Goal: Information Seeking & Learning: Learn about a topic

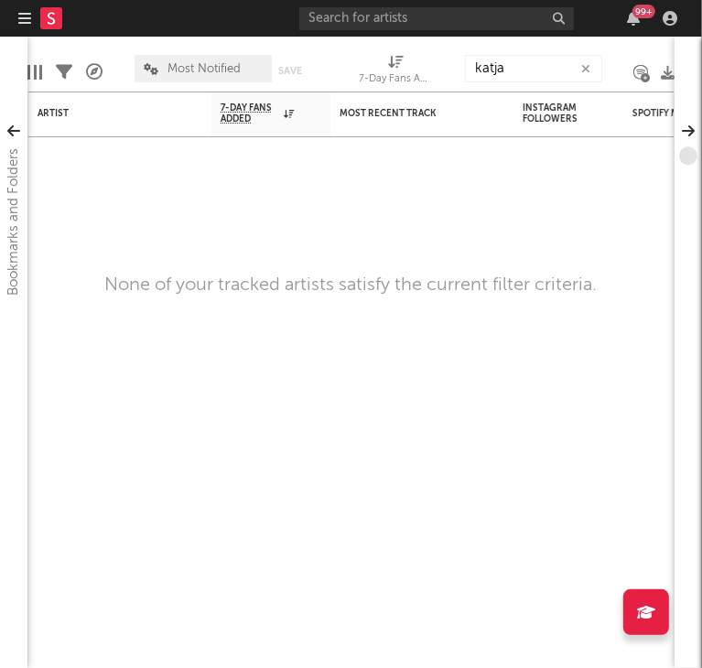
type input "katja"
click at [418, 25] on input "text" at bounding box center [436, 18] width 275 height 23
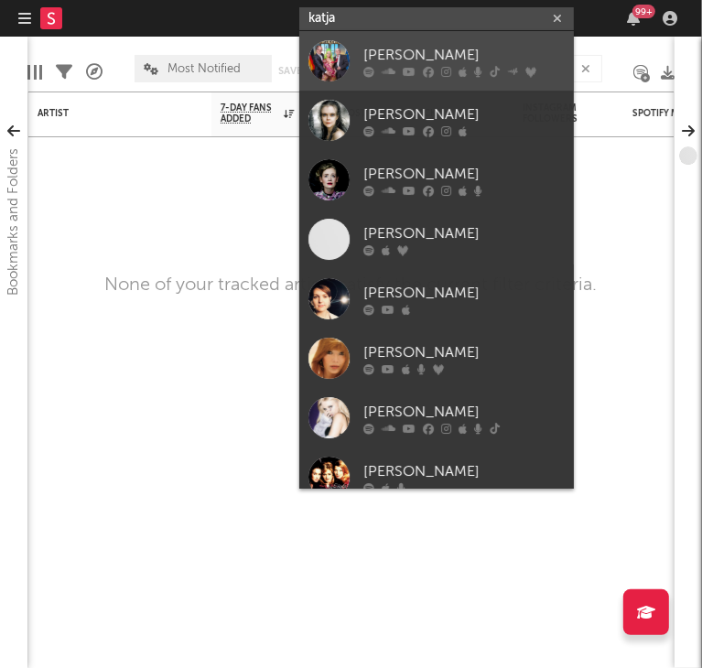
type input "katja"
click at [385, 45] on div "[PERSON_NAME]" at bounding box center [464, 55] width 201 height 22
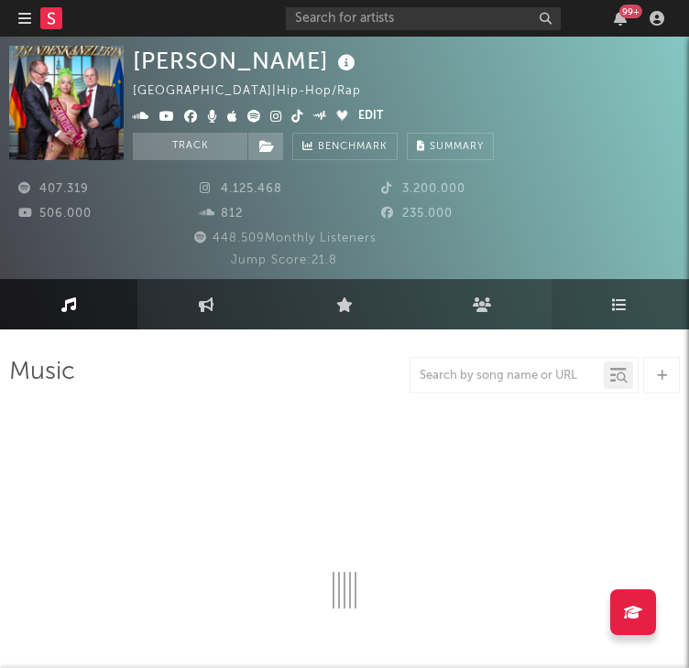
select select "6m"
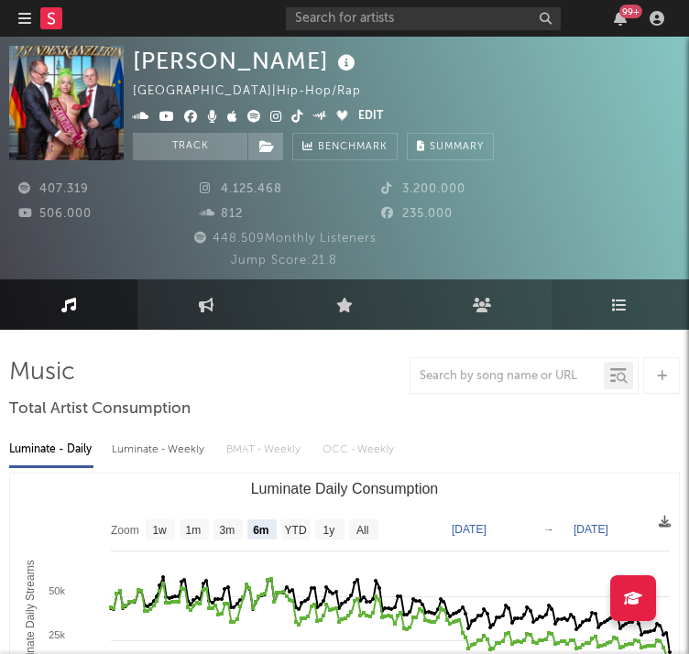
click at [615, 309] on icon at bounding box center [620, 305] width 16 height 15
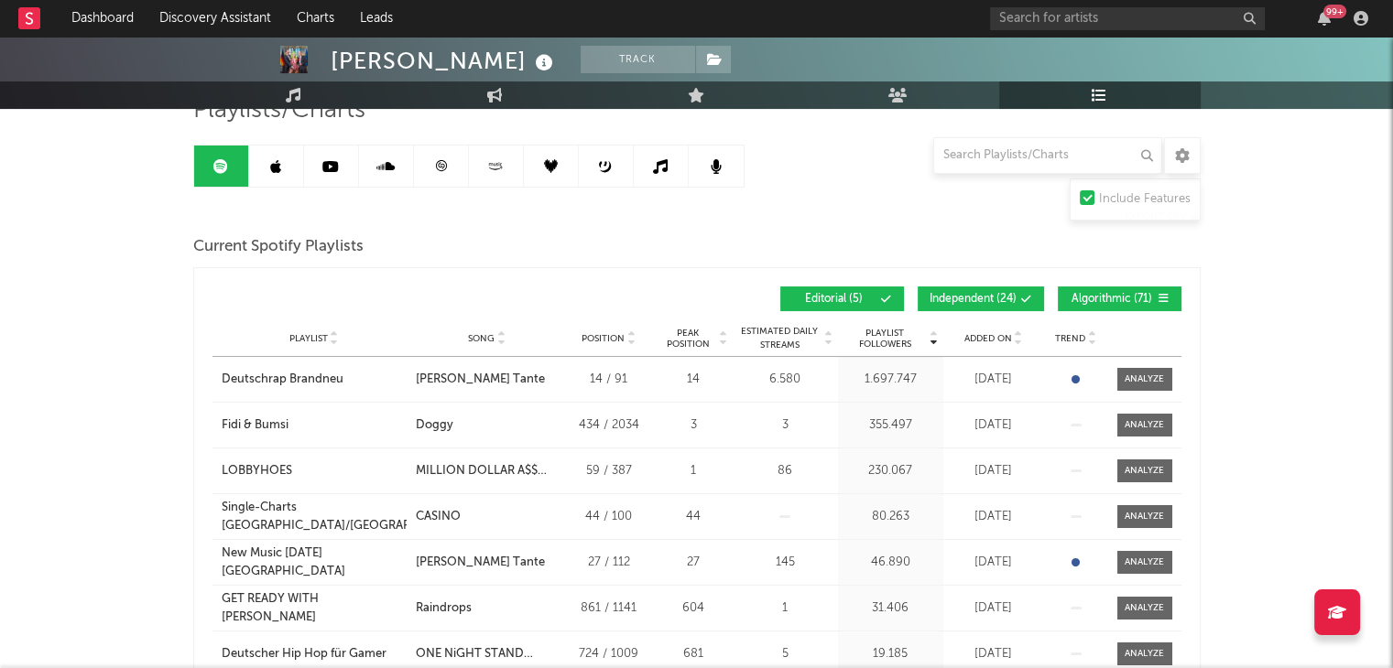
scroll to position [145, 0]
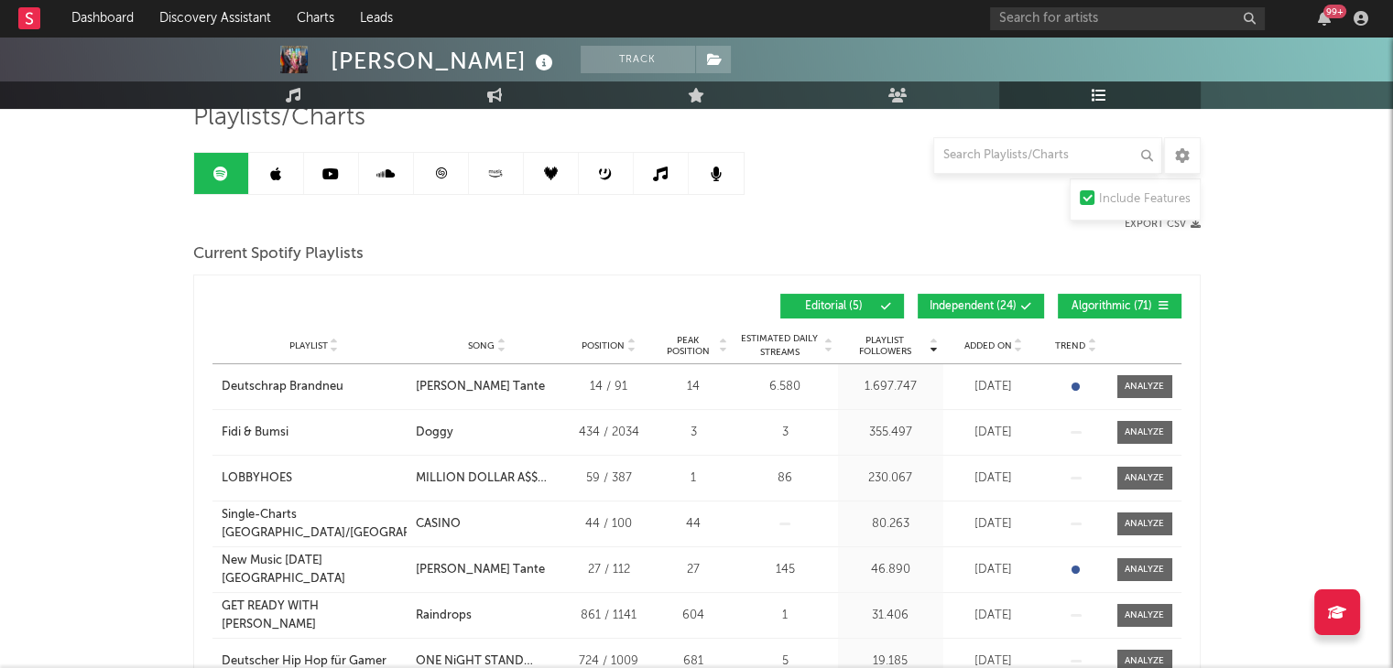
click at [701, 301] on span "Independent ( 24 )" at bounding box center [972, 306] width 87 height 11
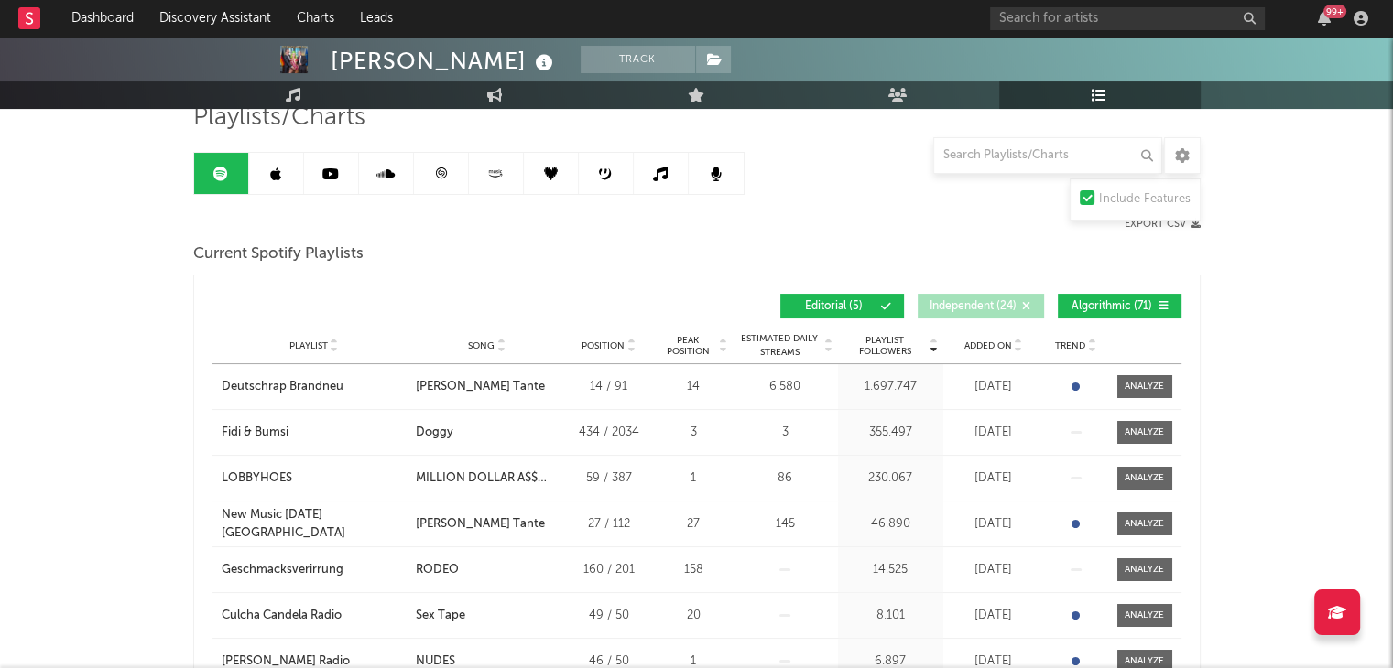
click at [701, 301] on span "Algorithmic ( 71 )" at bounding box center [1111, 306] width 84 height 11
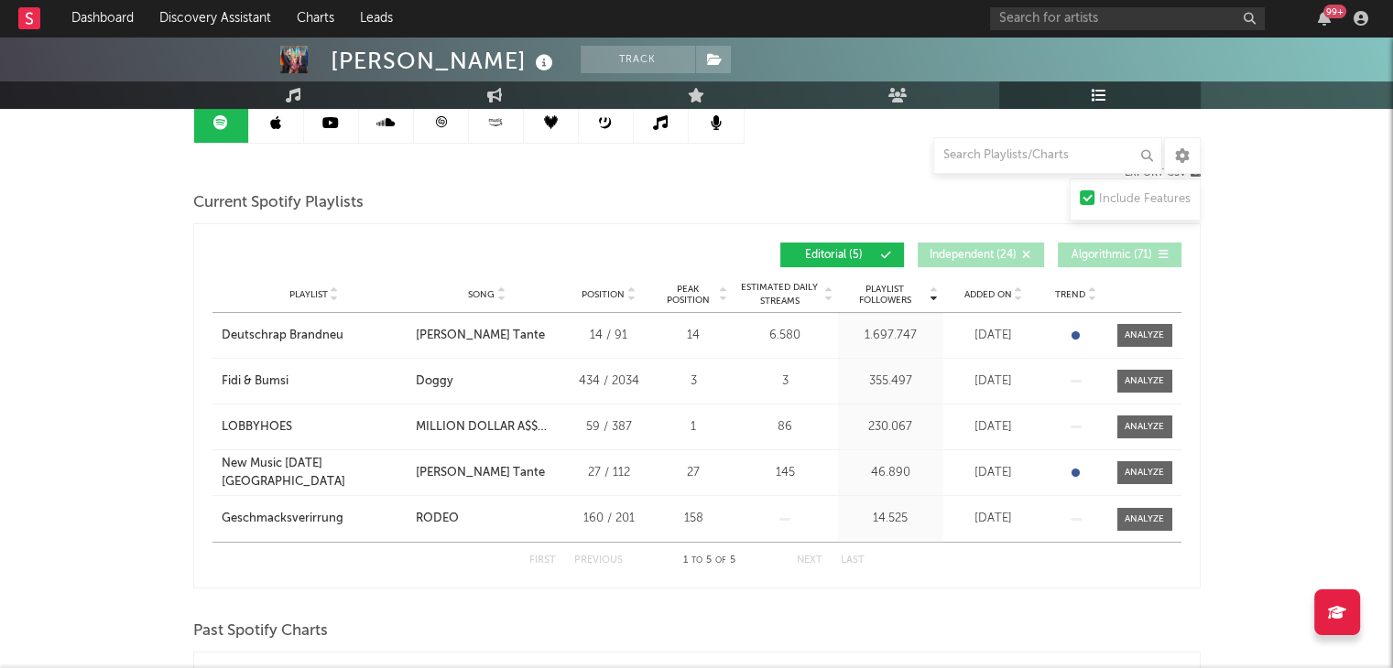
scroll to position [195, 0]
click at [701, 255] on span "Algorithmic ( 71 )" at bounding box center [1111, 256] width 84 height 11
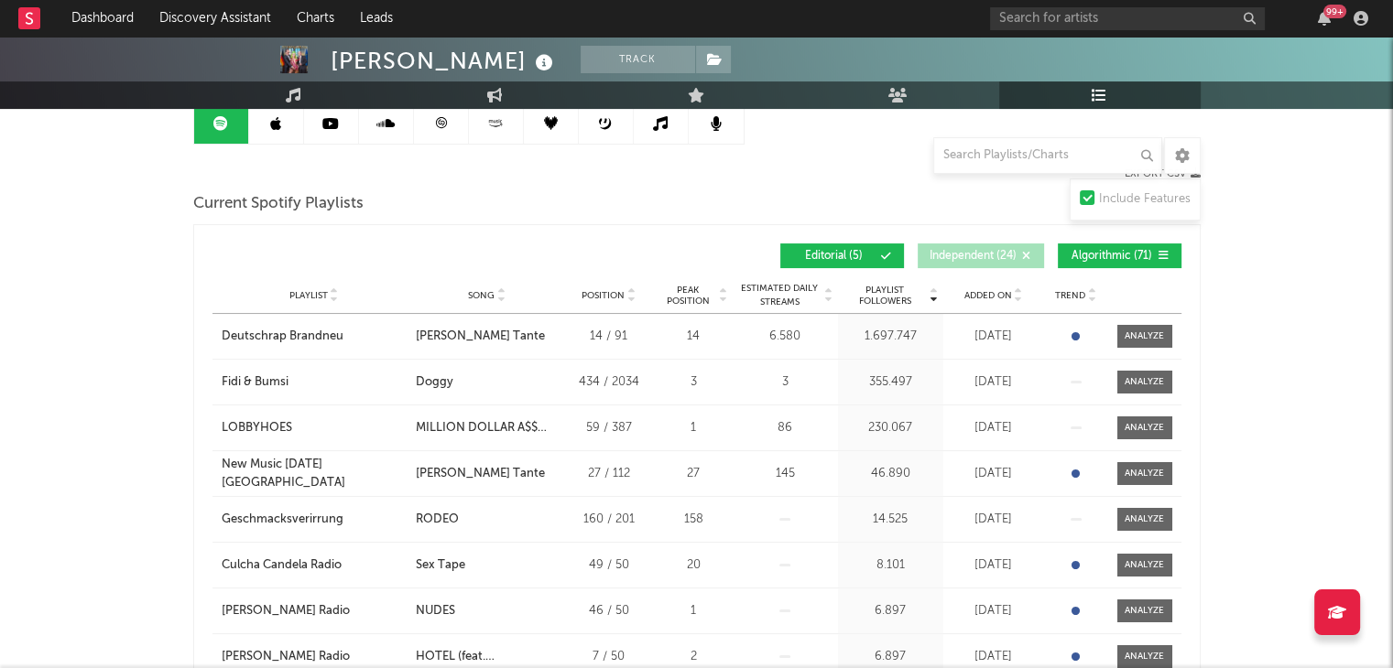
click at [701, 255] on span "Algorithmic ( 71 )" at bounding box center [1111, 256] width 84 height 11
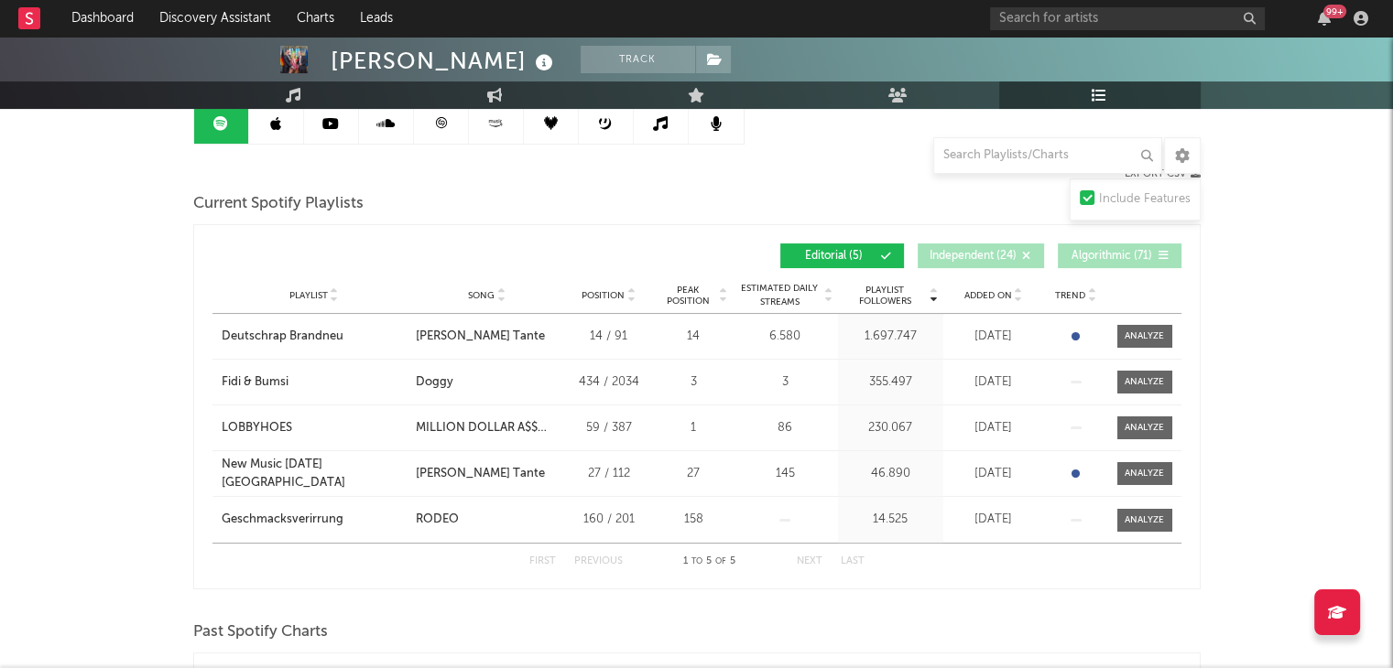
click at [272, 122] on icon at bounding box center [275, 123] width 11 height 15
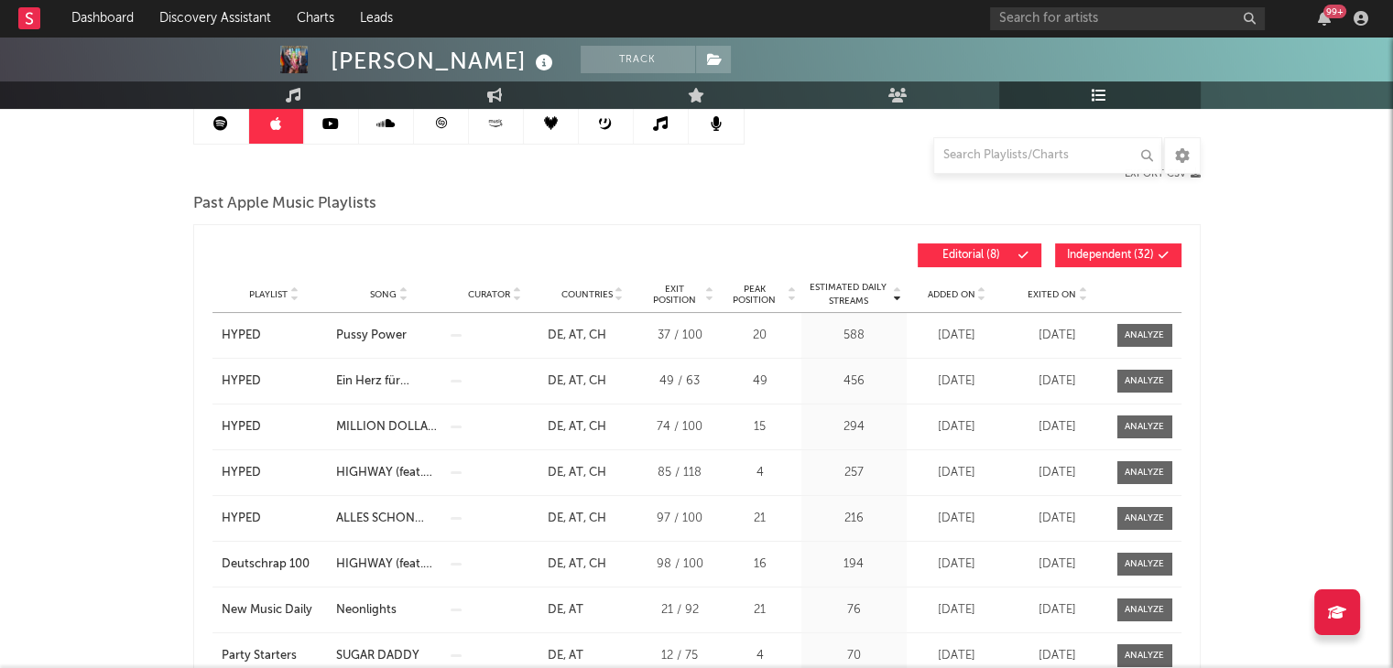
click at [701, 250] on span "Independent ( 32 )" at bounding box center [1110, 255] width 87 height 11
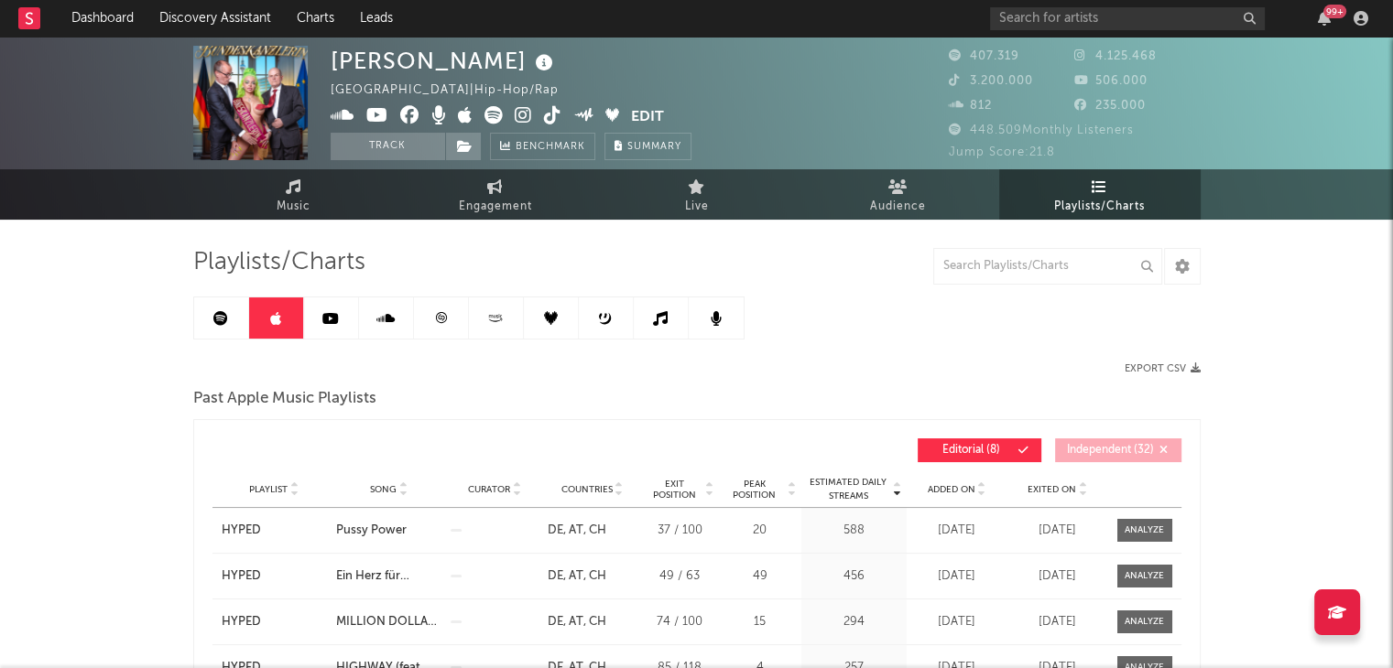
click at [326, 316] on icon at bounding box center [330, 318] width 16 height 15
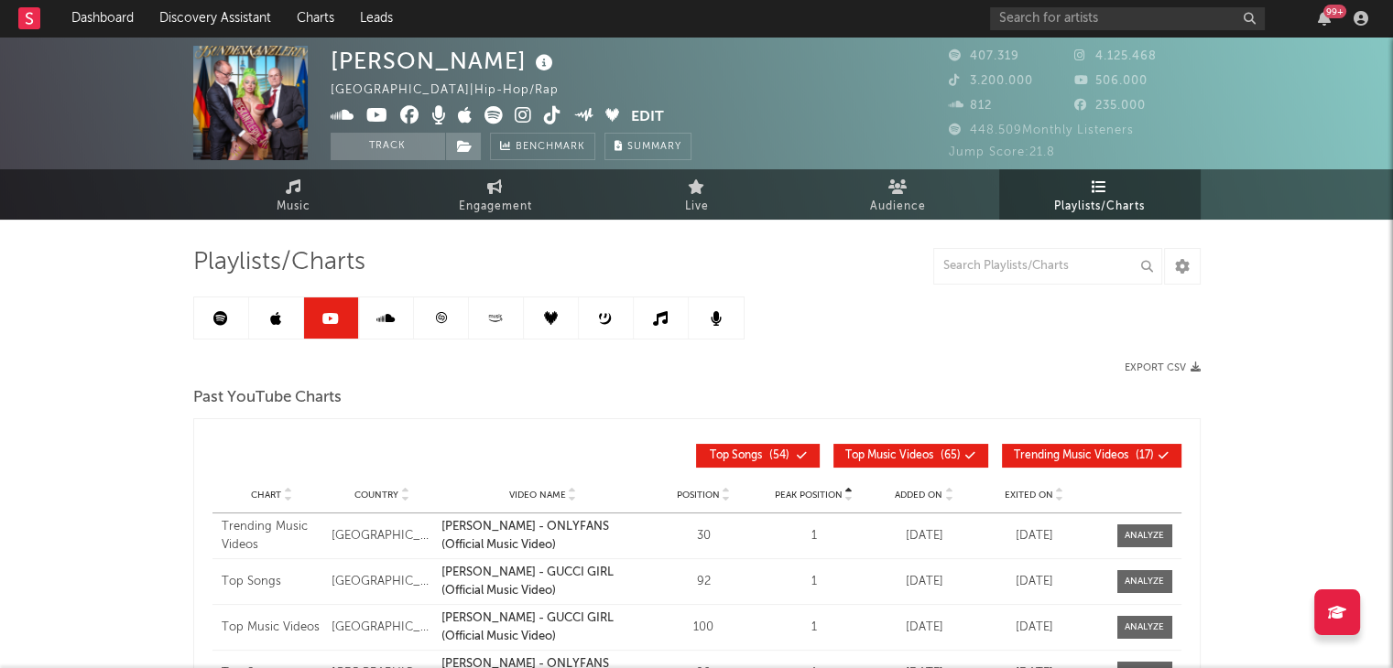
click at [392, 312] on icon at bounding box center [385, 318] width 18 height 15
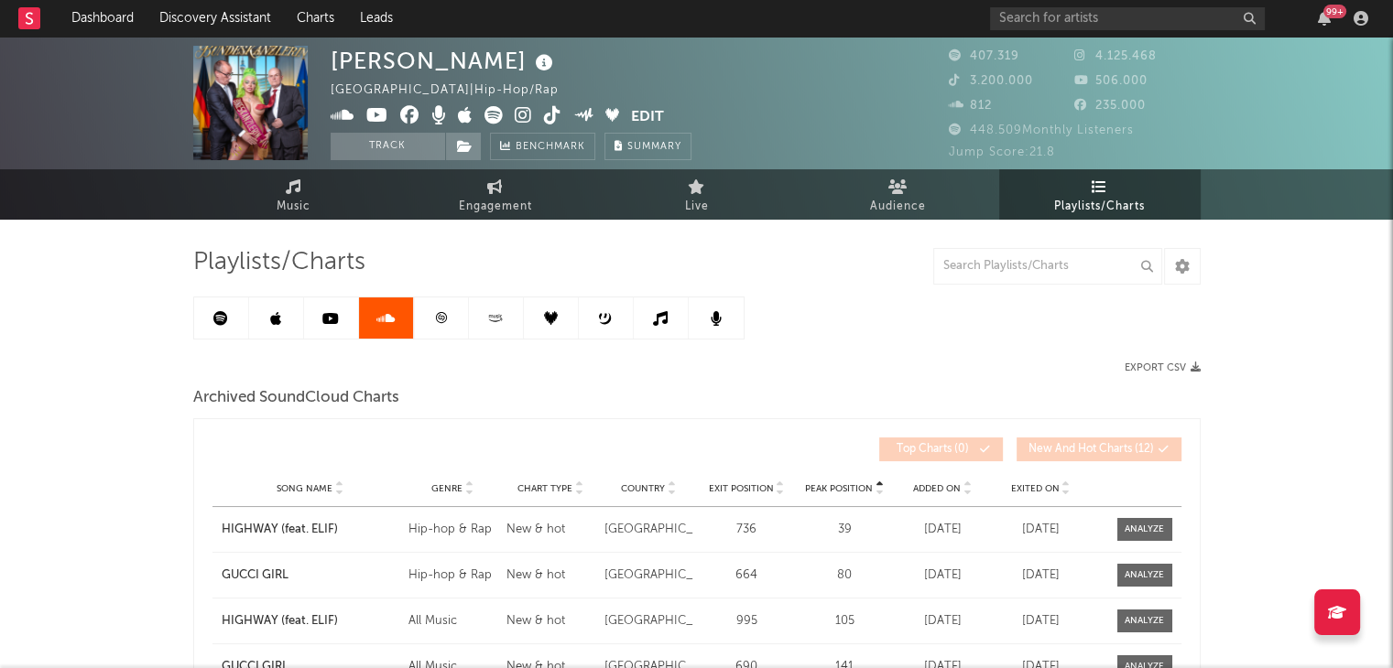
click at [488, 314] on icon at bounding box center [495, 318] width 21 height 14
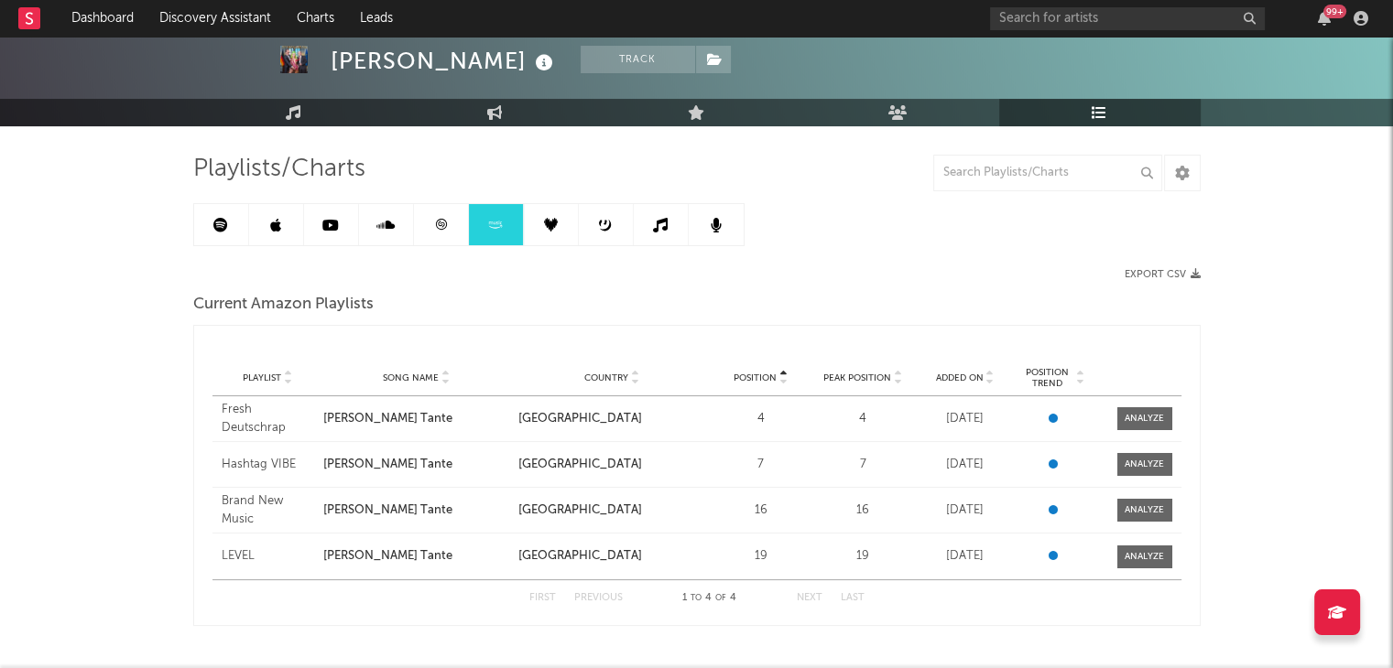
scroll to position [94, 0]
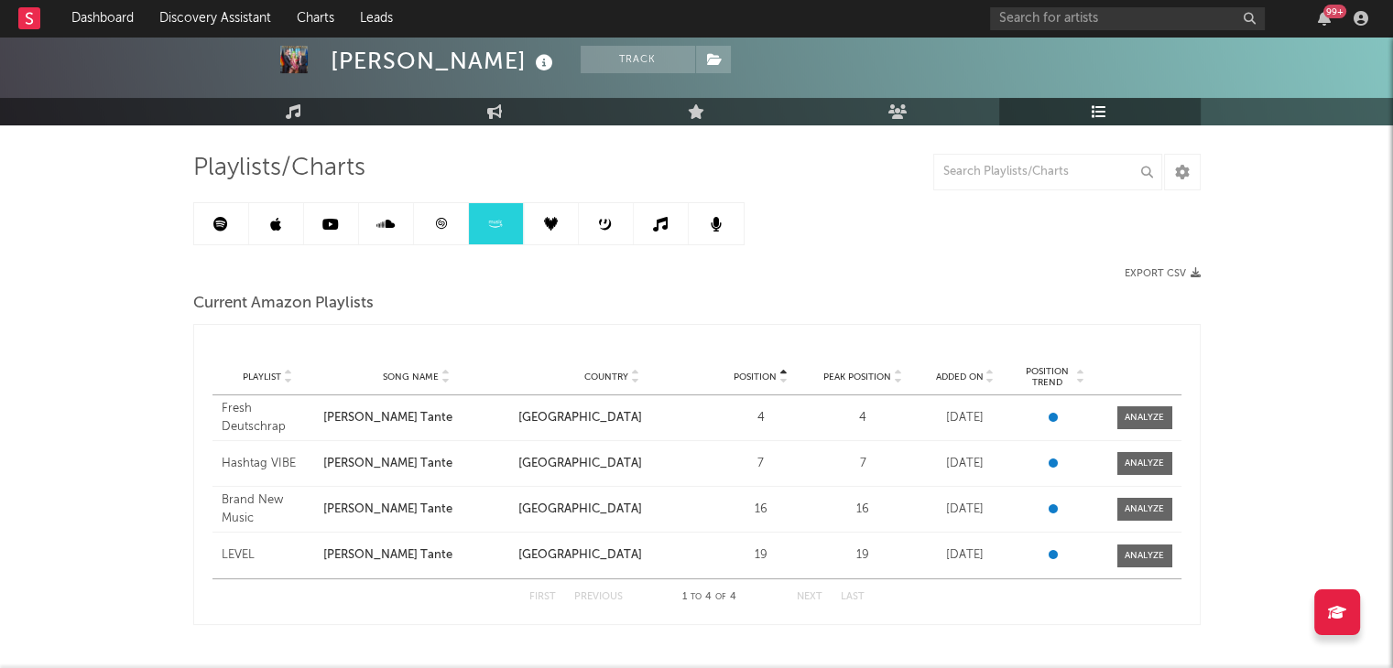
click at [567, 215] on link at bounding box center [551, 223] width 55 height 41
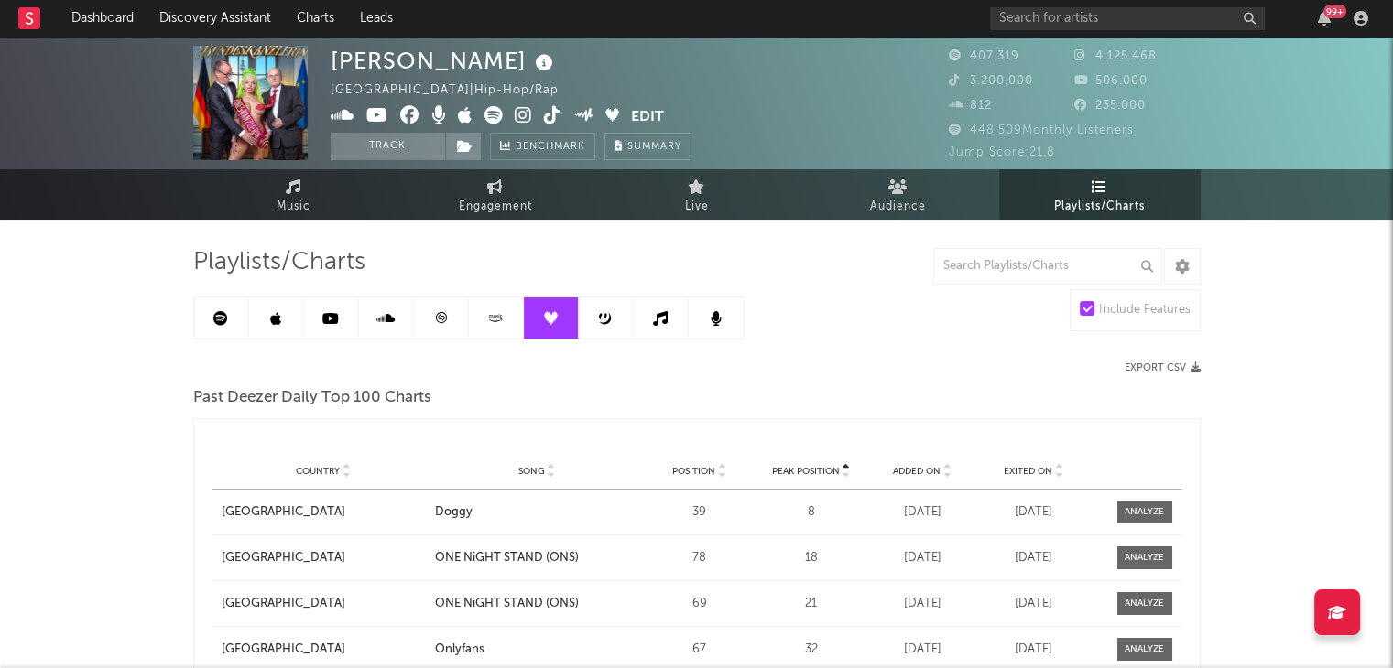
click at [662, 311] on icon at bounding box center [660, 318] width 15 height 15
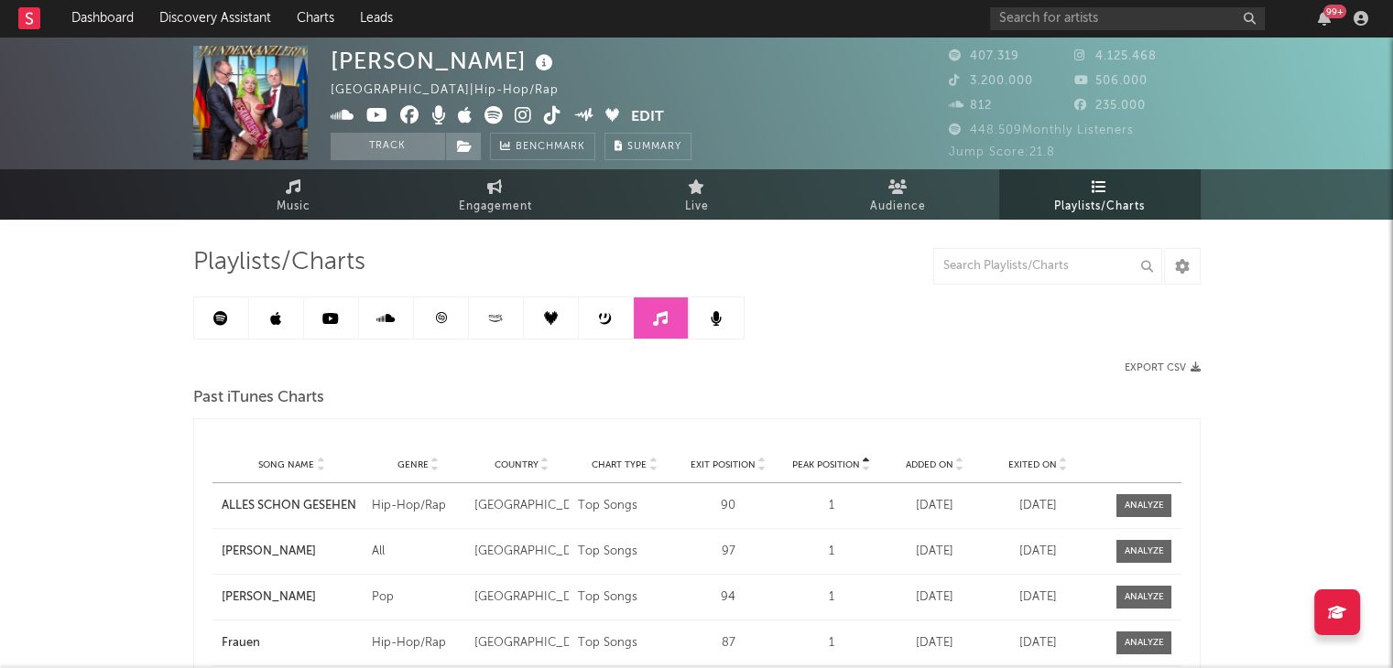
click at [608, 311] on icon at bounding box center [606, 318] width 14 height 14
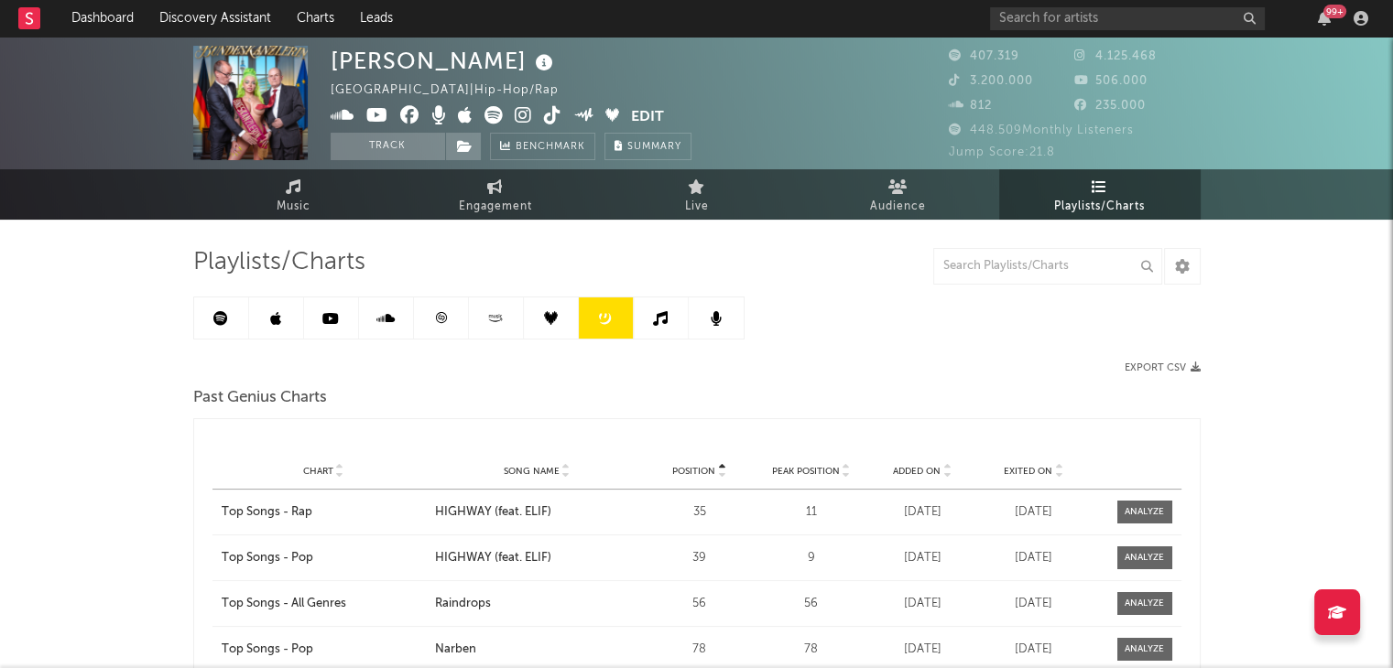
click at [701, 309] on link at bounding box center [716, 318] width 55 height 41
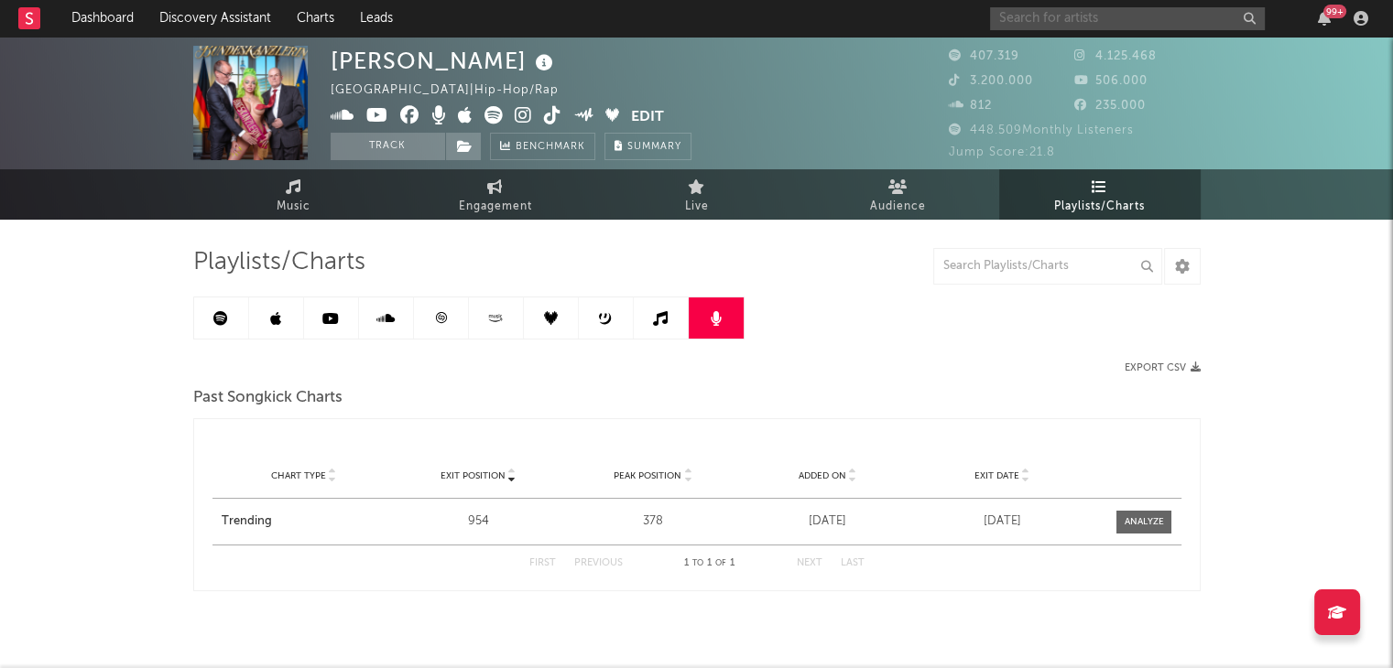
click at [701, 17] on input "text" at bounding box center [1127, 18] width 275 height 23
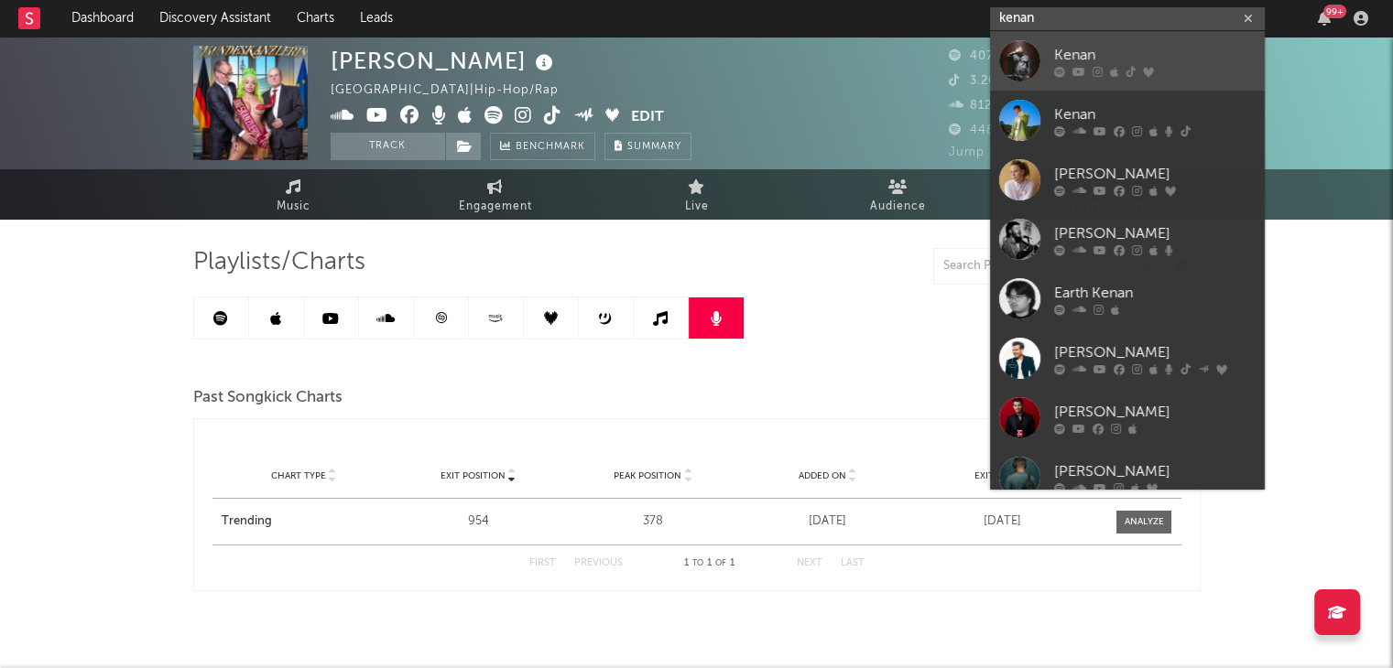
type input "kenan"
click at [701, 71] on div at bounding box center [1154, 71] width 201 height 11
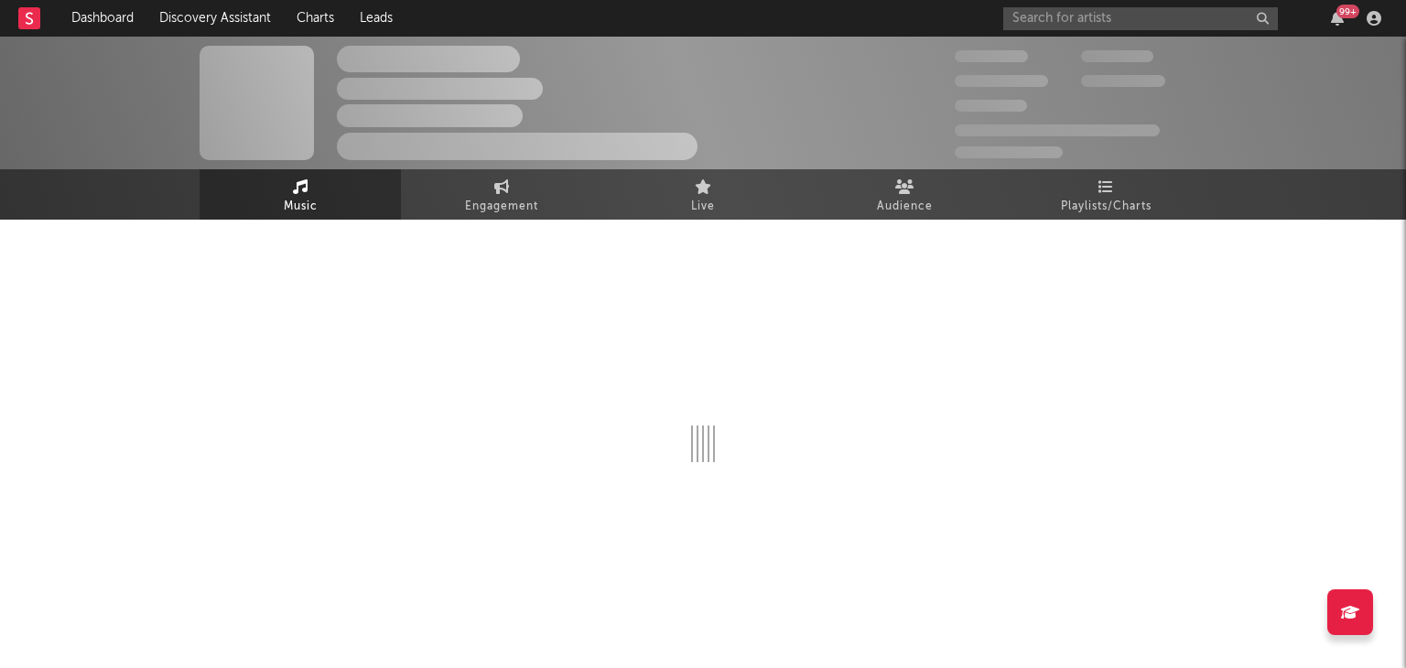
select select "6m"
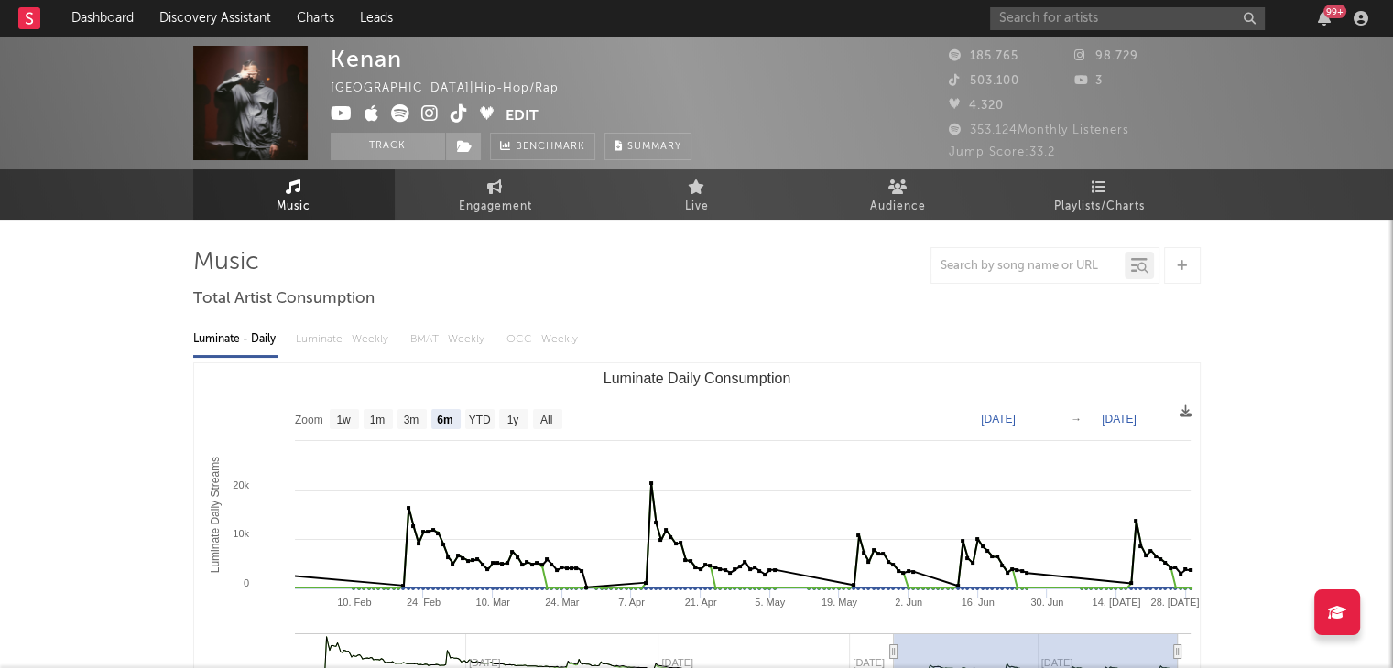
select select "6m"
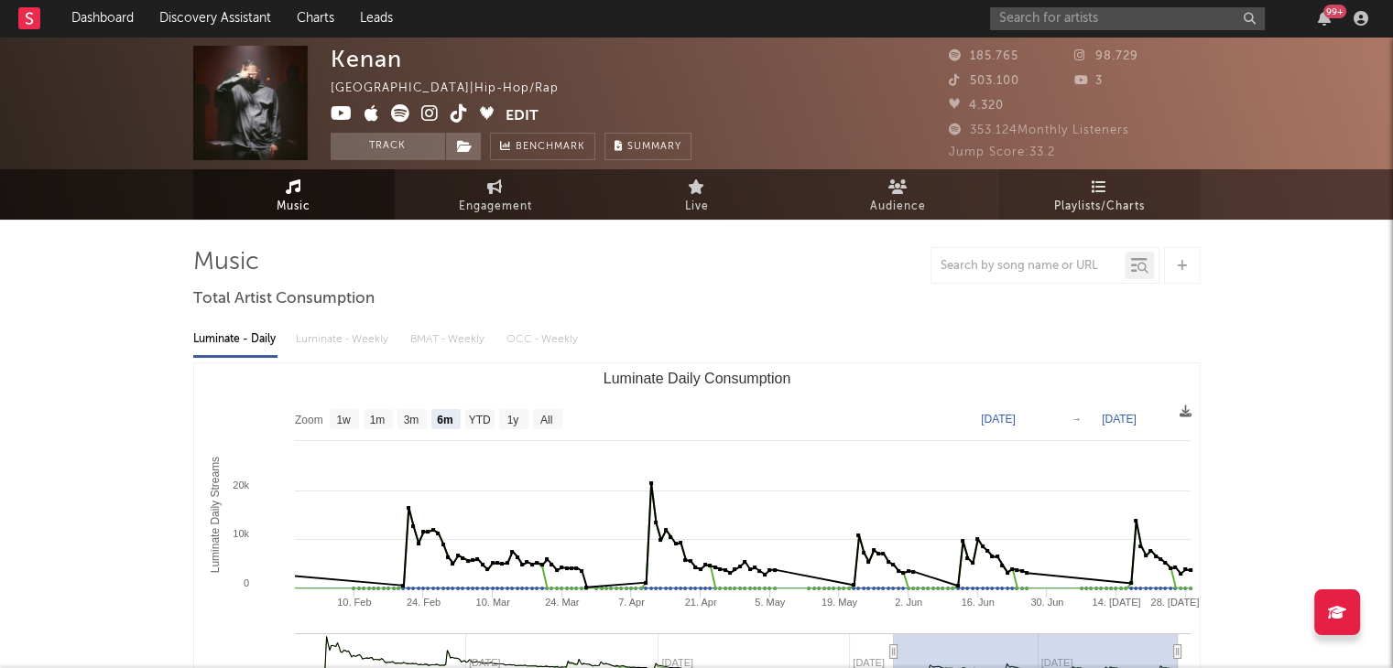
click at [701, 202] on span "Playlists/Charts" at bounding box center [1099, 207] width 91 height 22
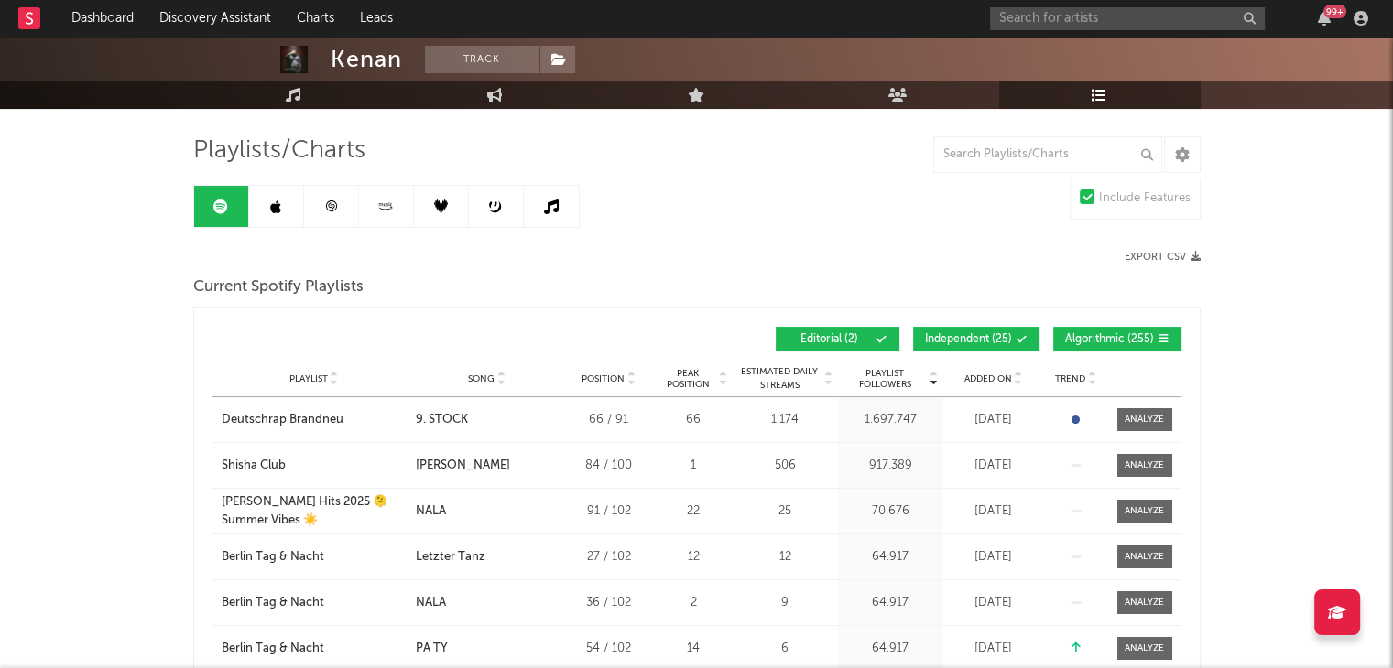
scroll to position [113, 0]
click at [701, 335] on span "Independent ( 25 )" at bounding box center [968, 338] width 87 height 11
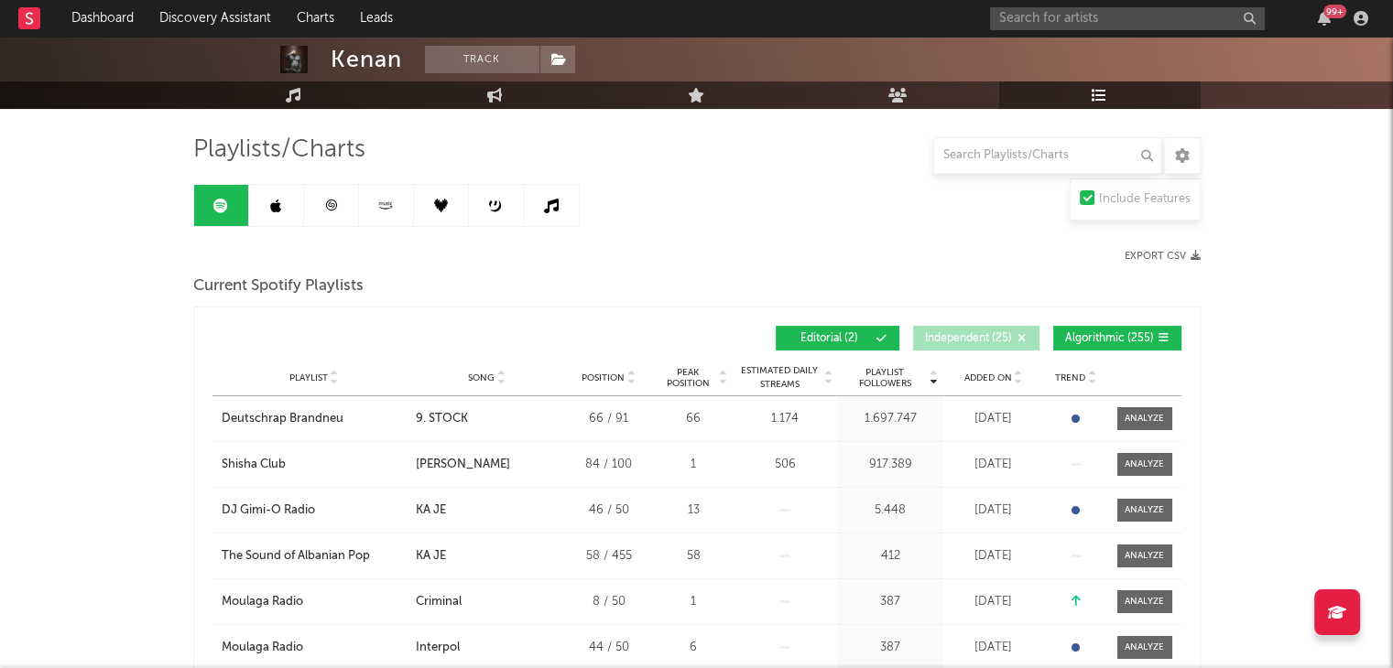
click at [701, 334] on span "Algorithmic ( 255 )" at bounding box center [1109, 338] width 89 height 11
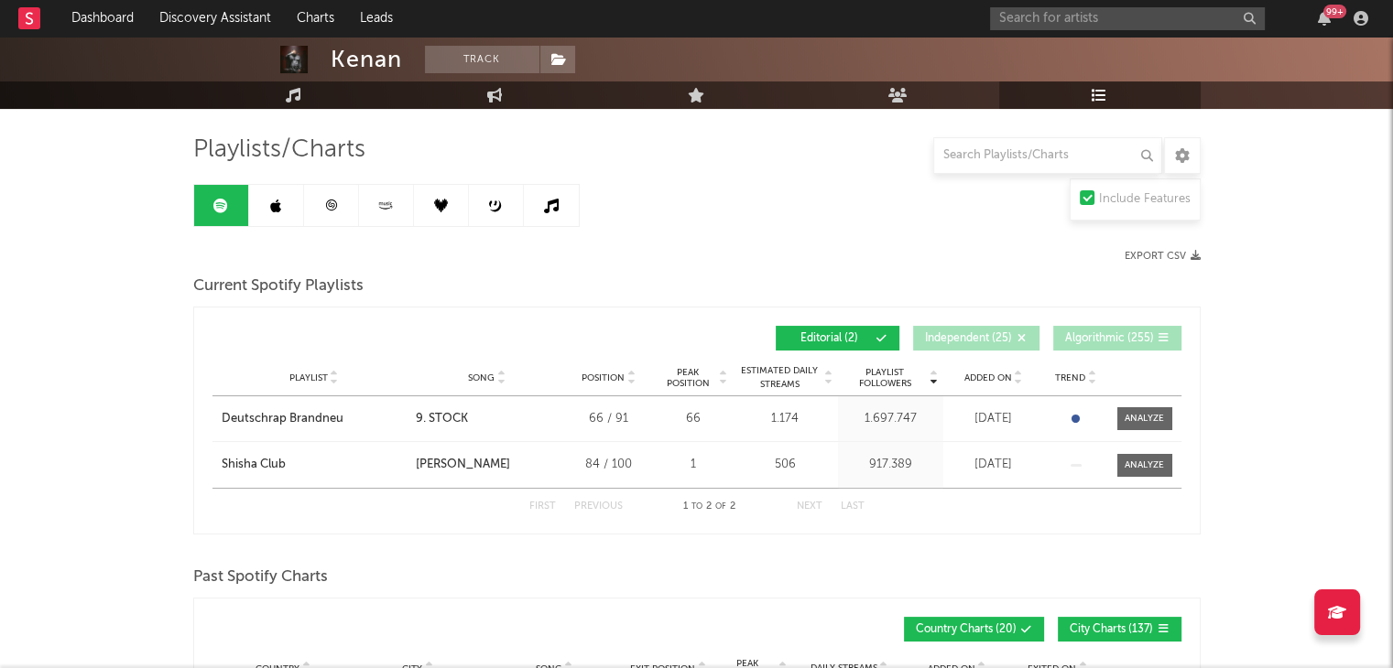
click at [381, 202] on icon at bounding box center [385, 206] width 21 height 14
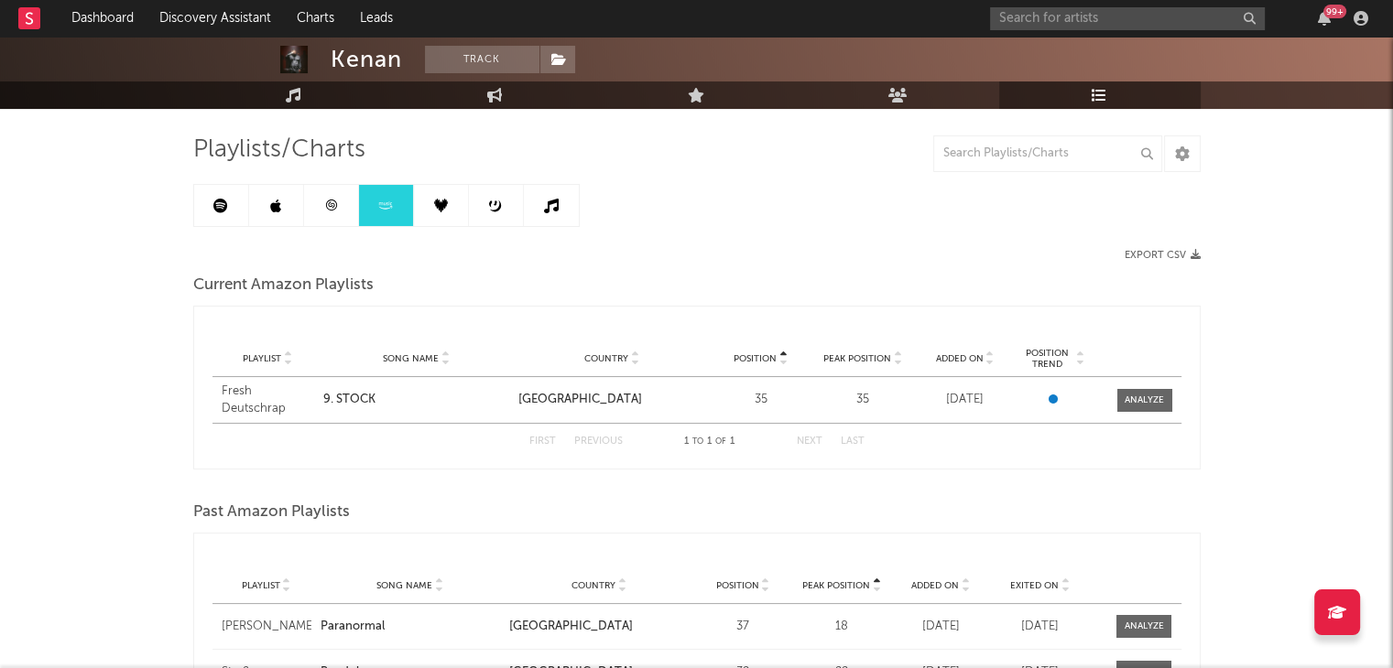
scroll to position [26, 0]
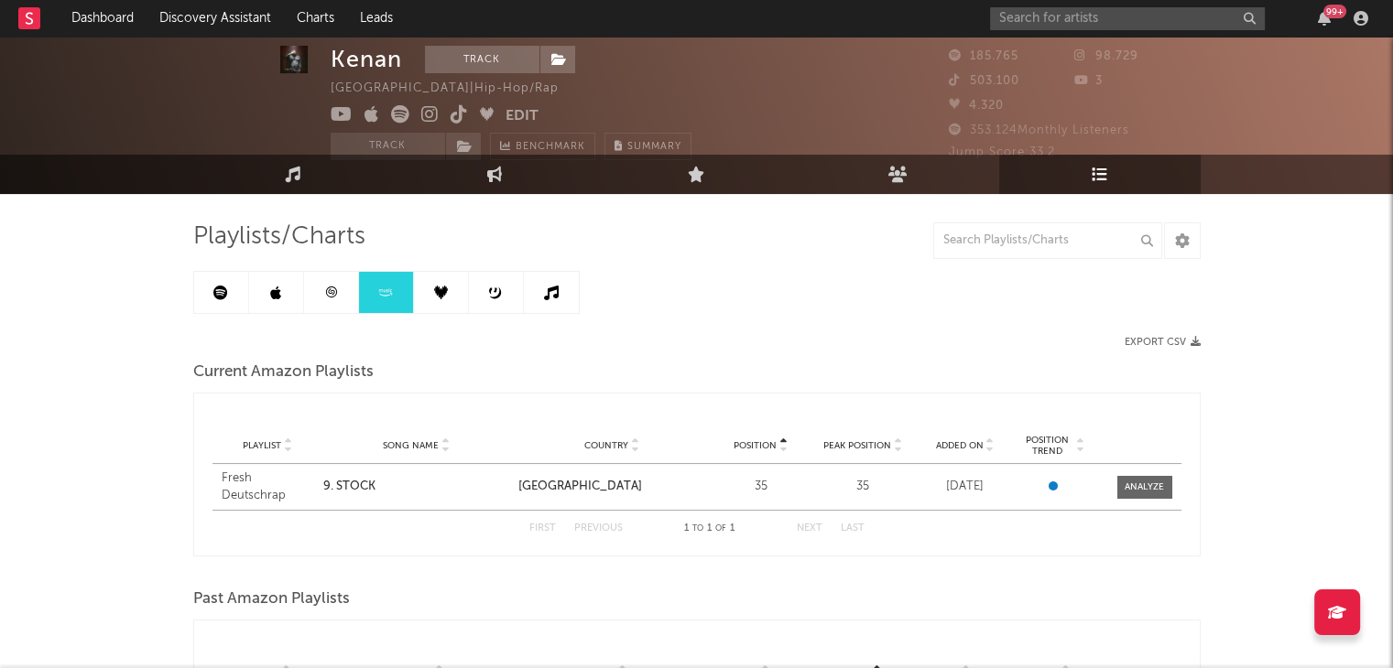
click at [284, 280] on link at bounding box center [276, 292] width 55 height 41
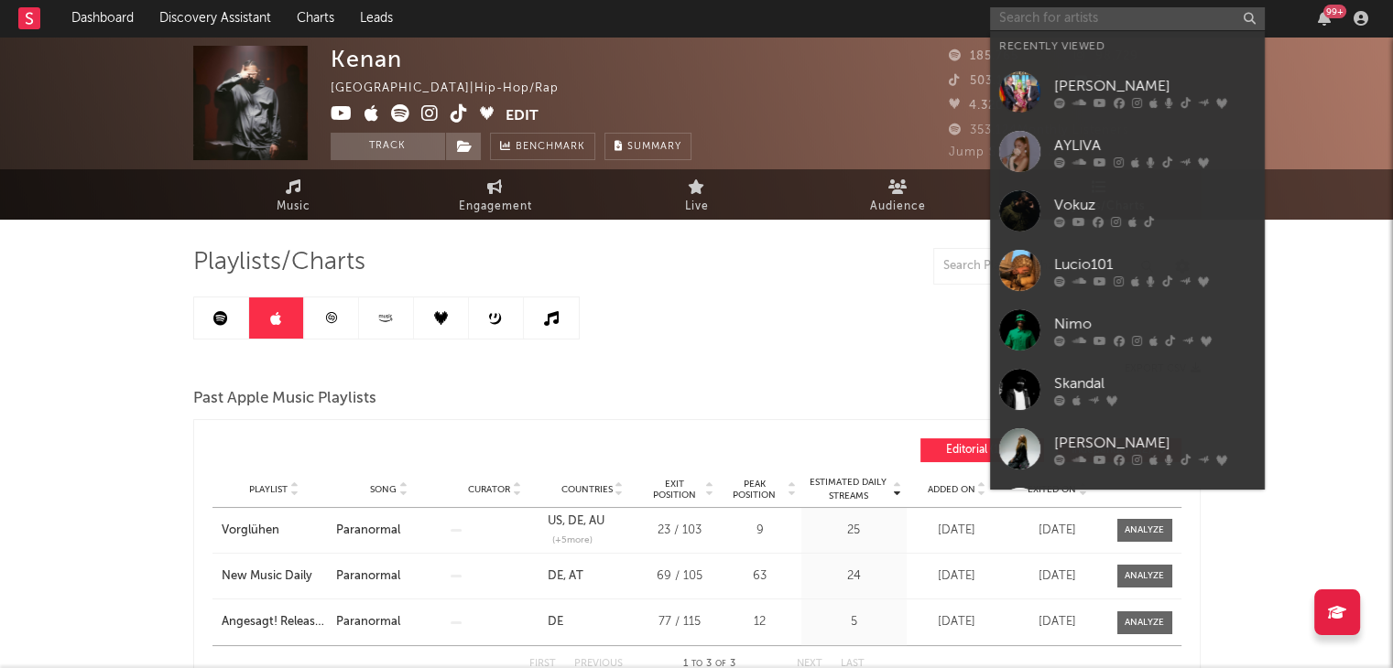
click at [701, 22] on input "text" at bounding box center [1127, 18] width 275 height 23
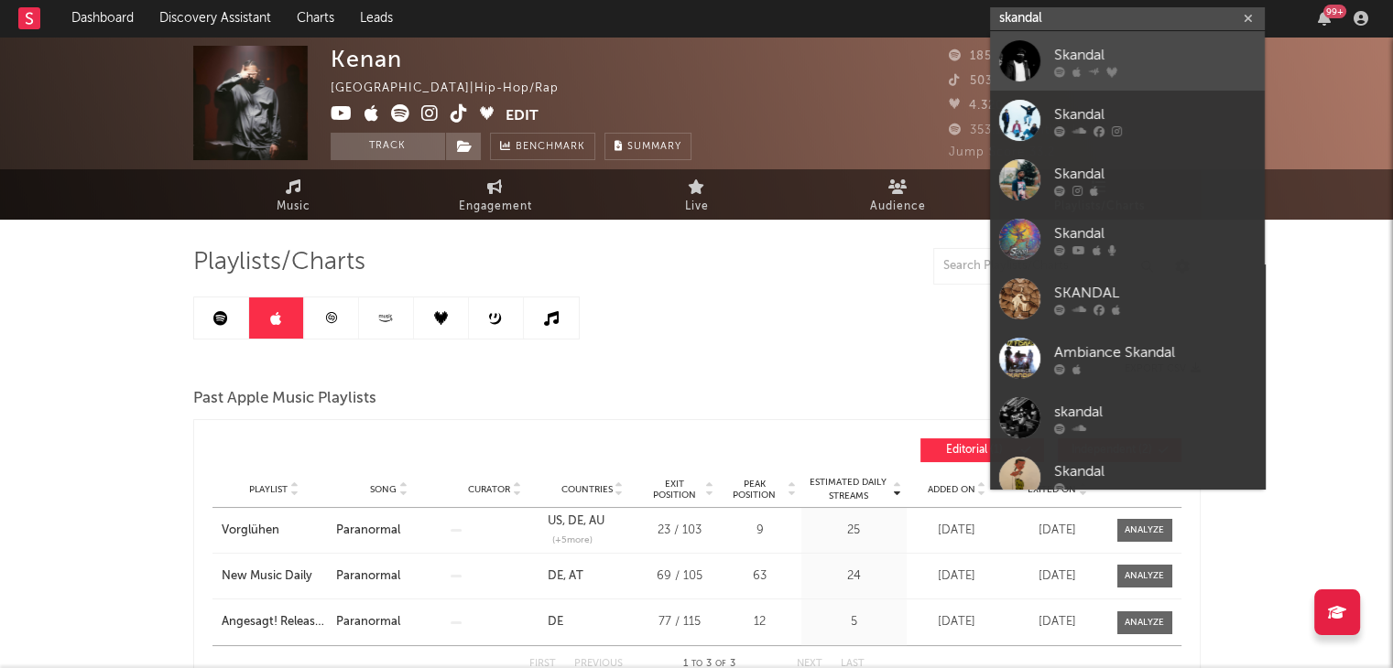
type input "skandal"
click at [701, 63] on div "Skandal" at bounding box center [1154, 55] width 201 height 22
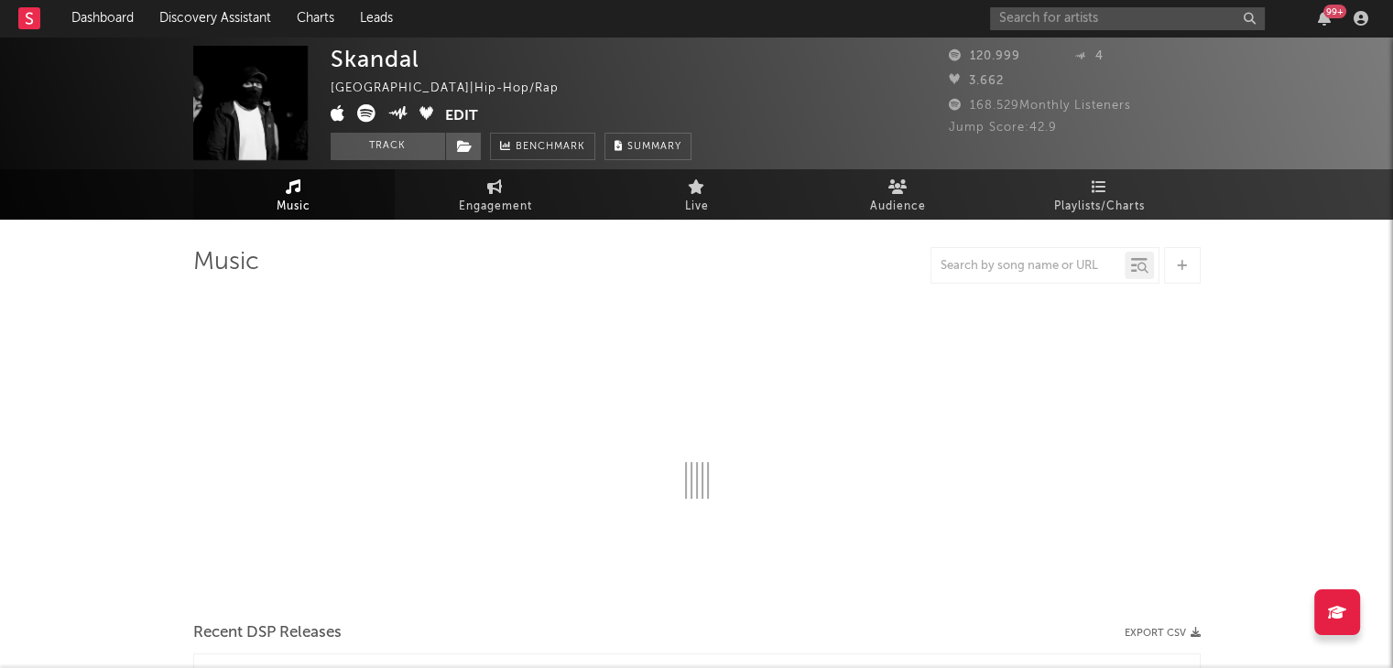
select select "6m"
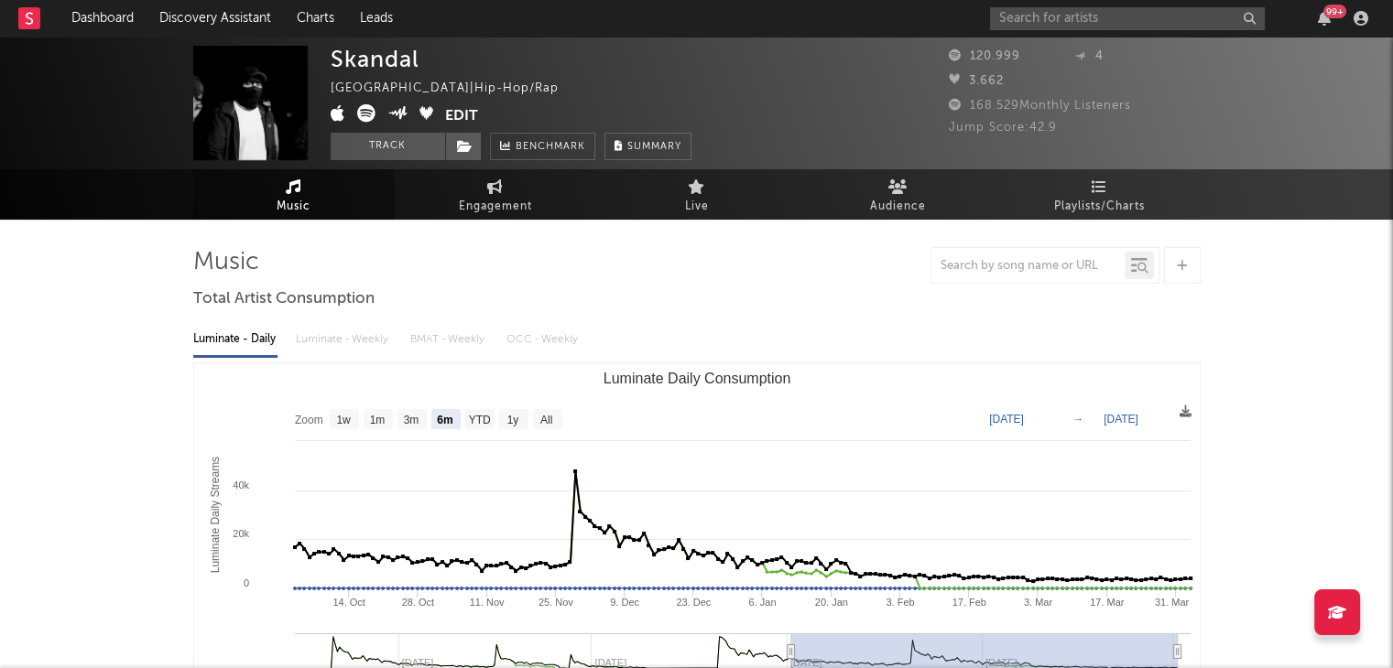
select select "6m"
click at [701, 198] on span "Playlists/Charts" at bounding box center [1099, 207] width 91 height 22
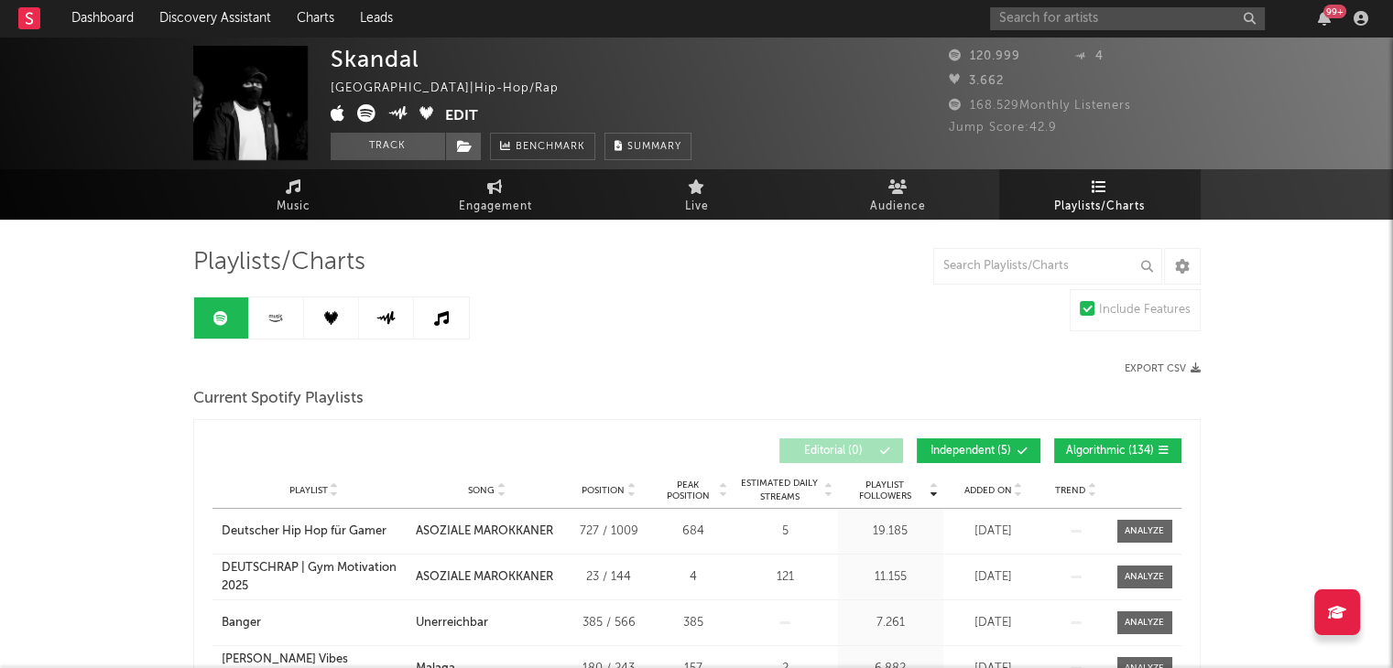
click at [266, 323] on icon at bounding box center [276, 318] width 21 height 14
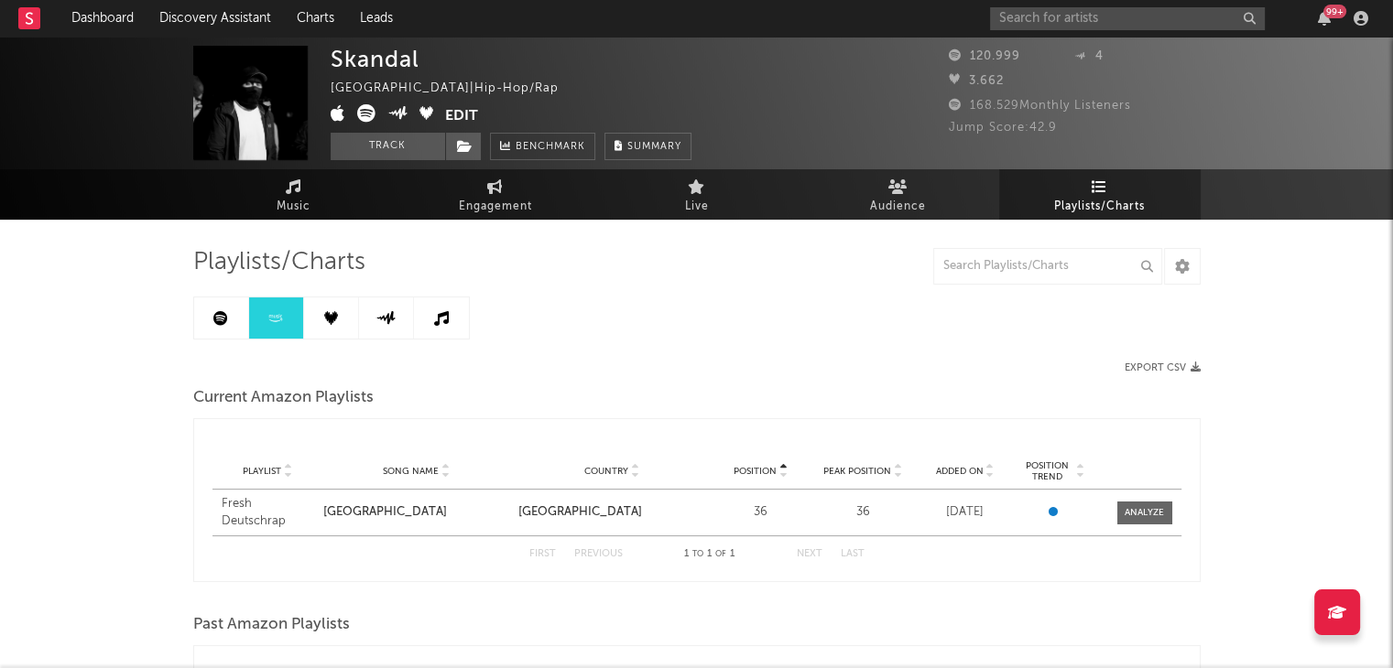
click at [341, 318] on link at bounding box center [331, 318] width 55 height 41
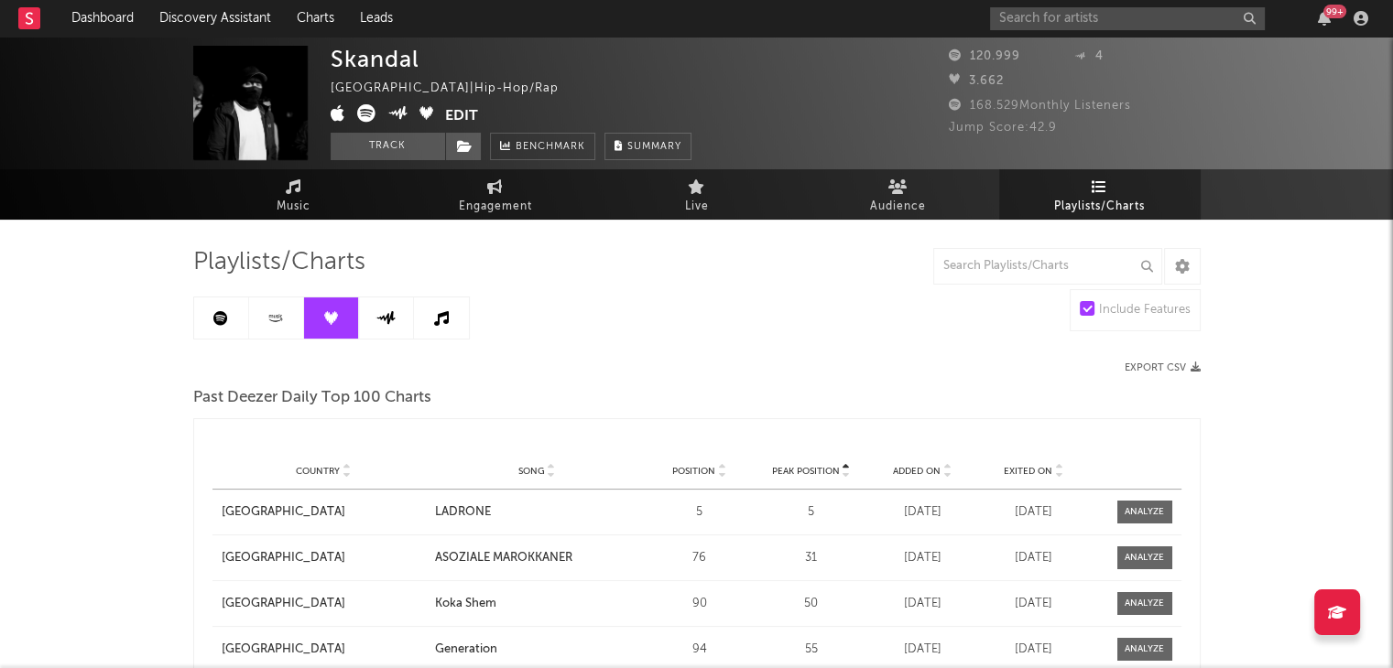
click at [382, 312] on icon at bounding box center [385, 318] width 21 height 14
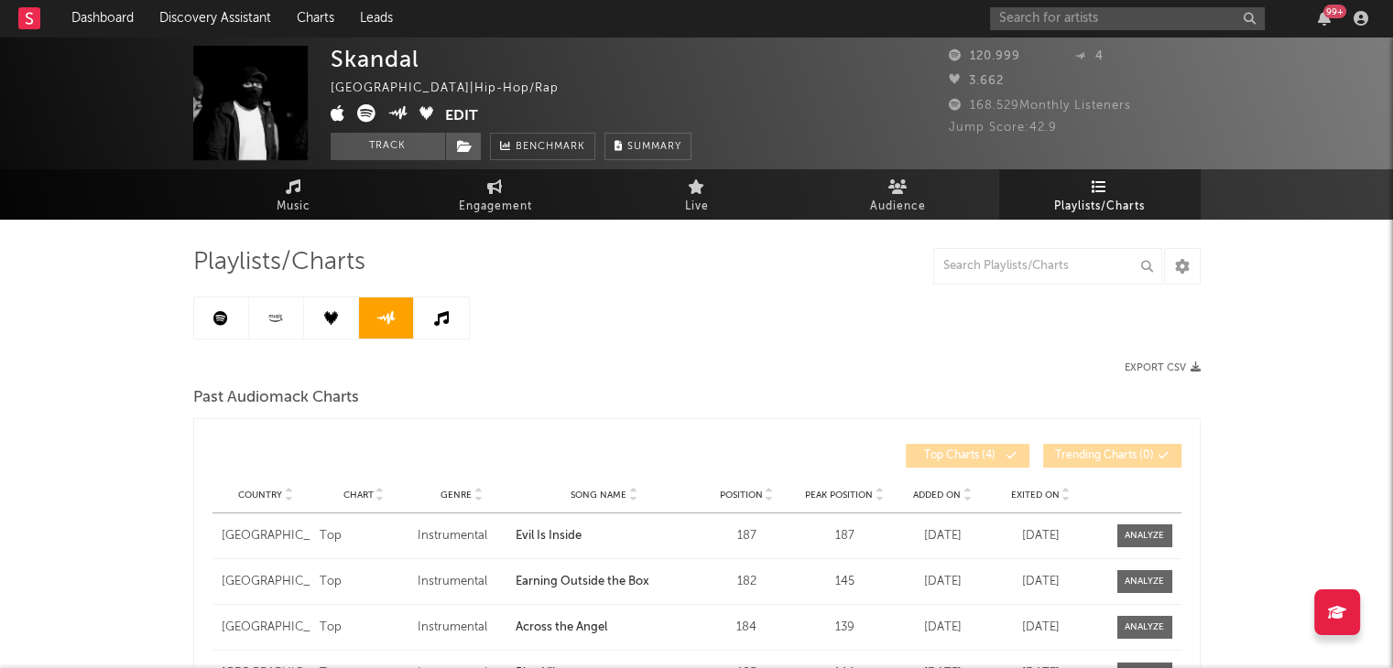
click at [427, 318] on link at bounding box center [441, 318] width 55 height 41
